Goal: Navigation & Orientation: Find specific page/section

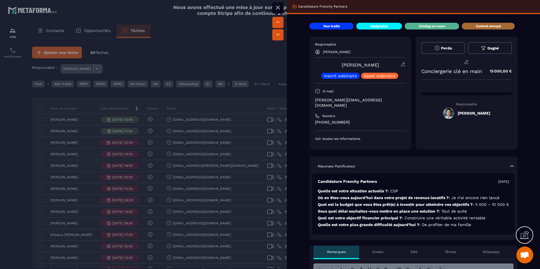
scroll to position [160, 0]
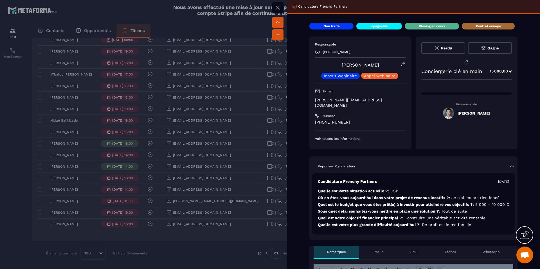
drag, startPoint x: 157, startPoint y: 133, endPoint x: 177, endPoint y: 122, distance: 22.5
click at [157, 134] on div at bounding box center [270, 134] width 540 height 269
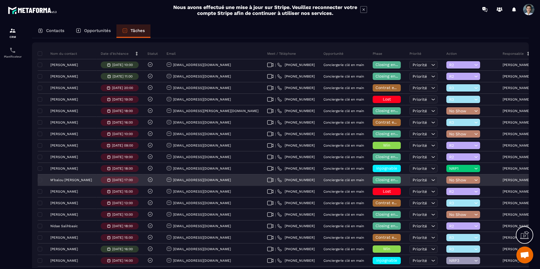
scroll to position [57, 0]
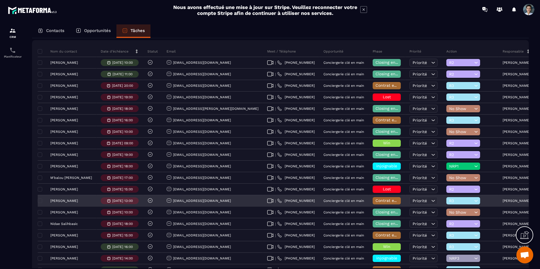
click at [375, 201] on span "Contrat envoyé" at bounding box center [390, 200] width 30 height 4
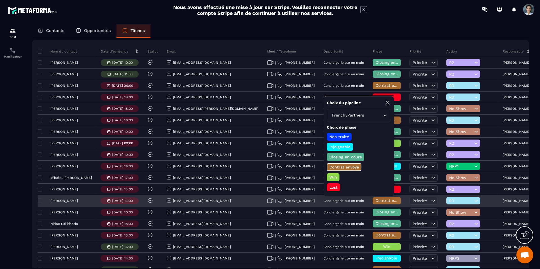
click at [319, 196] on div "Conciergerie clé en main" at bounding box center [343, 201] width 49 height 11
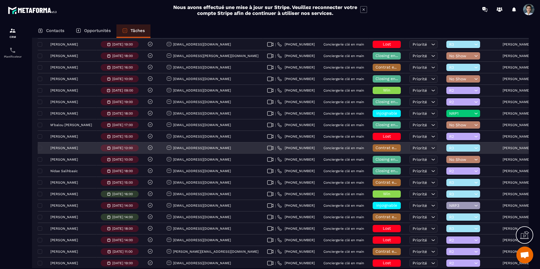
scroll to position [101, 0]
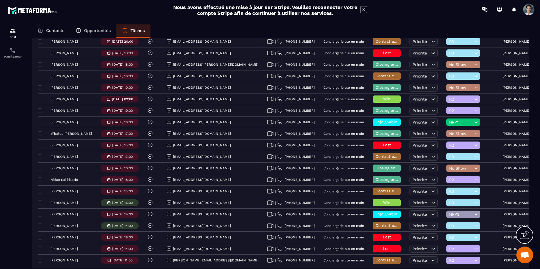
click at [105, 28] on p "Opportunités" at bounding box center [97, 30] width 27 height 5
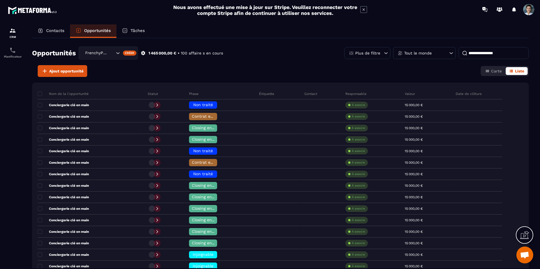
click at [66, 31] on div "Contacts" at bounding box center [51, 30] width 38 height 13
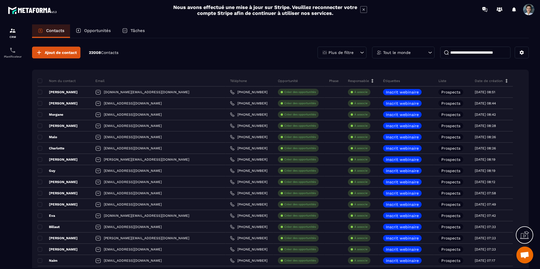
click at [132, 31] on p "Tâches" at bounding box center [137, 30] width 14 height 5
